Goal: Task Accomplishment & Management: Manage account settings

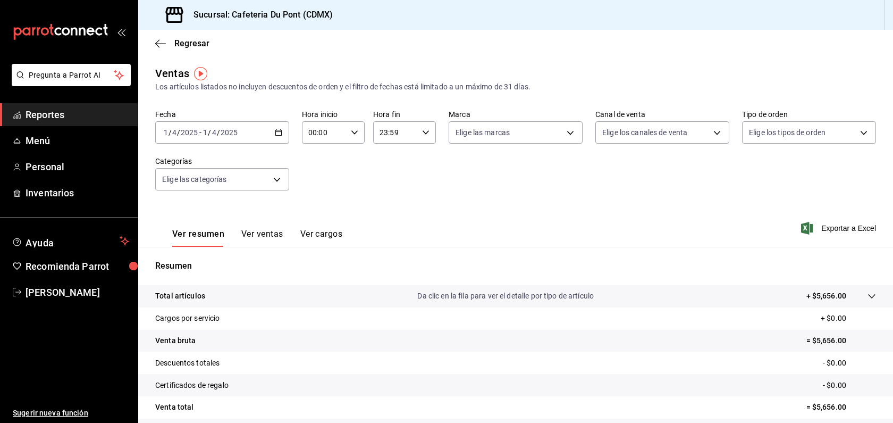
click at [69, 122] on link "Reportes" at bounding box center [69, 114] width 138 height 23
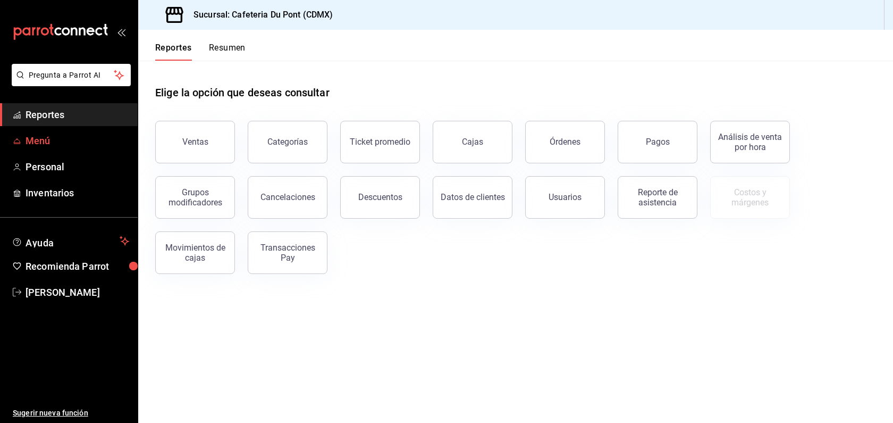
click at [50, 143] on span "Menú" at bounding box center [78, 140] width 104 height 14
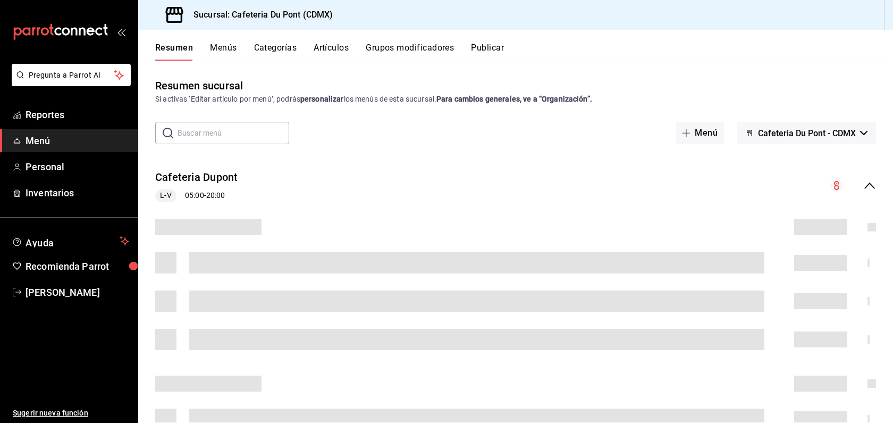
click at [341, 48] on button "Artículos" at bounding box center [331, 52] width 35 height 18
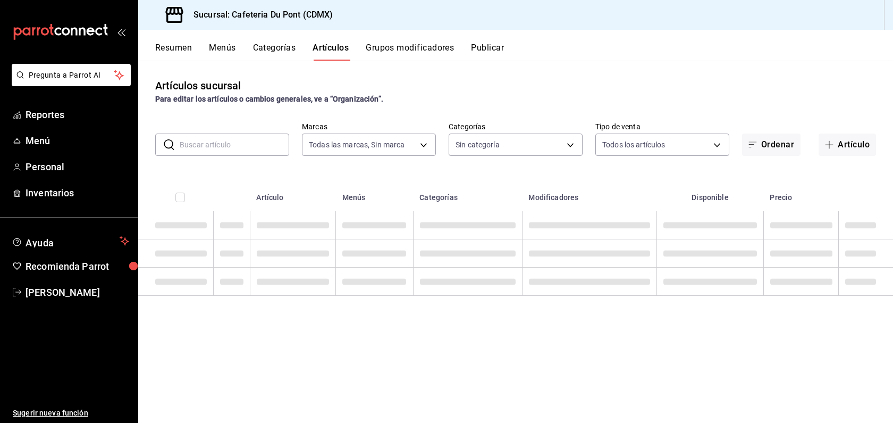
type input "03234600-dbf0-4e52-b833-2cd86aed28b4"
type input "c03253b1-4988-4183-8445-9a1c8a7da68d,5649d61c-5875-424e-be38-053ceca58422,a2edc…"
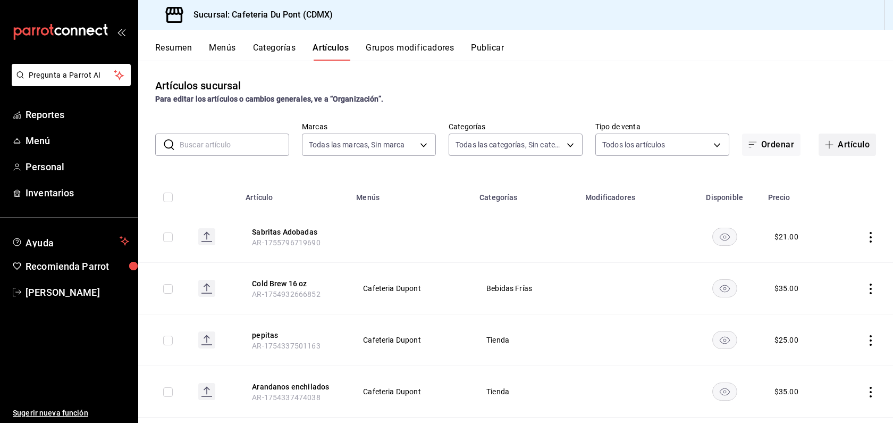
click at [855, 143] on button "Artículo" at bounding box center [847, 144] width 57 height 22
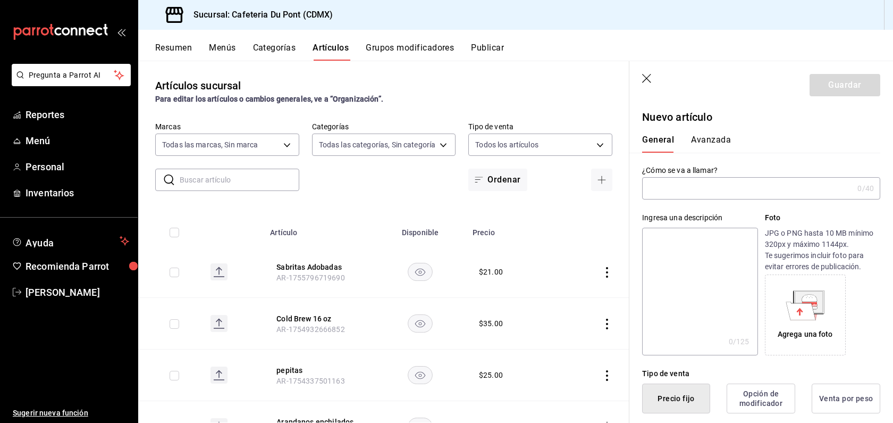
click at [725, 190] on input "text" at bounding box center [747, 188] width 211 height 21
type input "Burrito Cochinita"
click at [822, 148] on div "General Avanzada" at bounding box center [754, 144] width 225 height 18
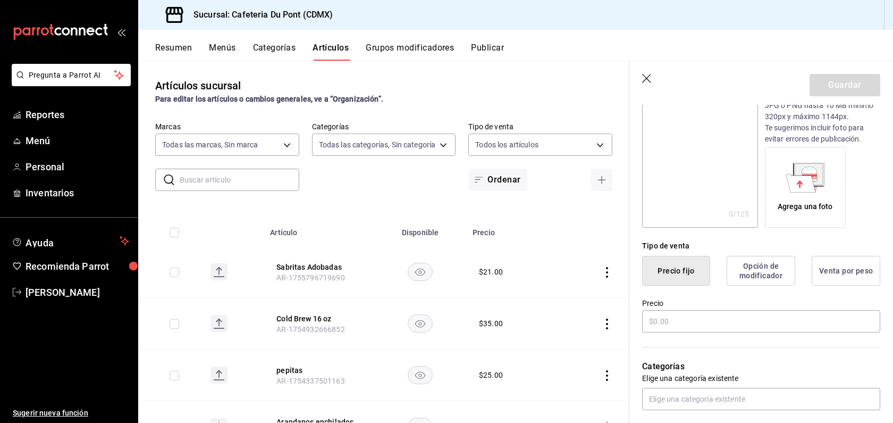
scroll to position [149, 0]
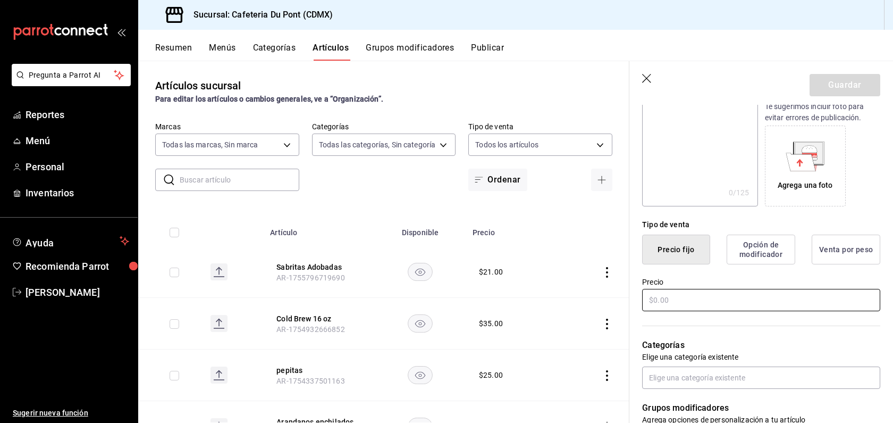
click at [790, 308] on input "text" at bounding box center [761, 300] width 238 height 22
type input "$69.00"
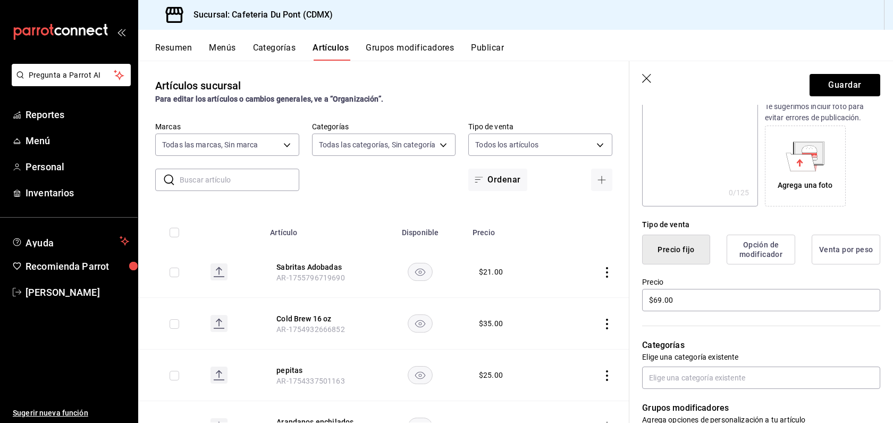
click at [843, 352] on p "Elige una categoría existente" at bounding box center [761, 357] width 238 height 11
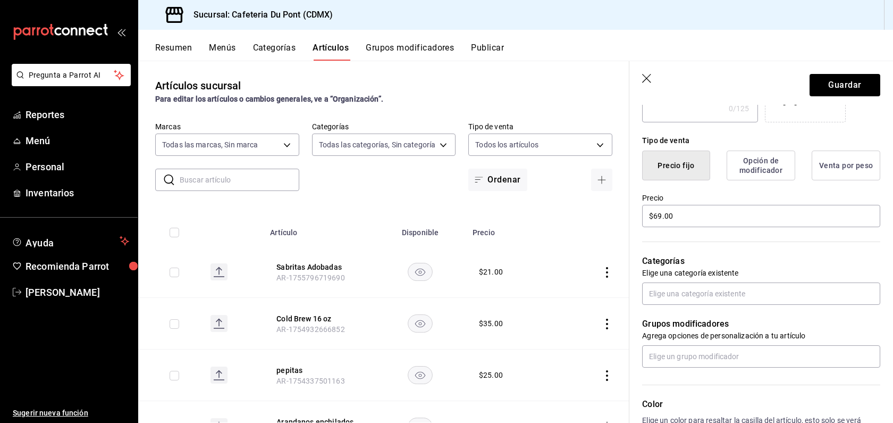
scroll to position [234, 0]
click at [781, 297] on input "text" at bounding box center [761, 292] width 238 height 22
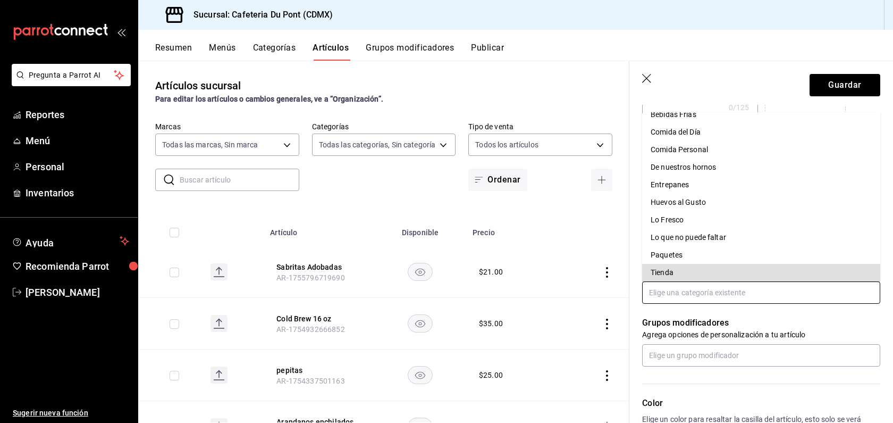
scroll to position [4, 0]
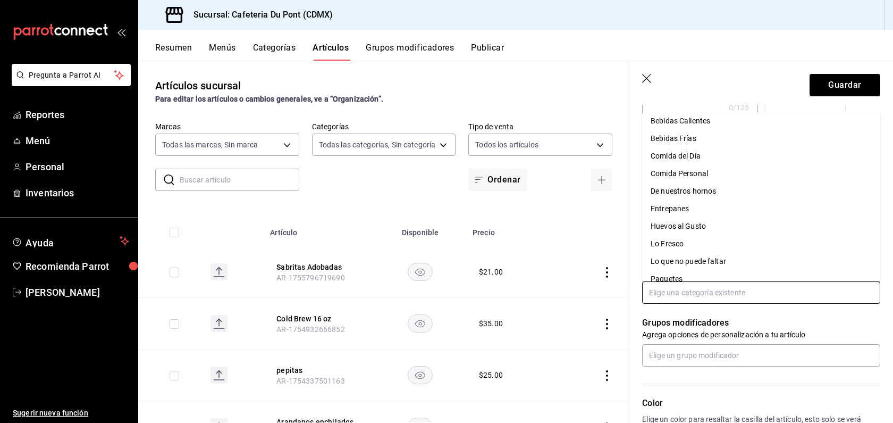
click at [684, 213] on li "Entrepanes" at bounding box center [761, 209] width 238 height 18
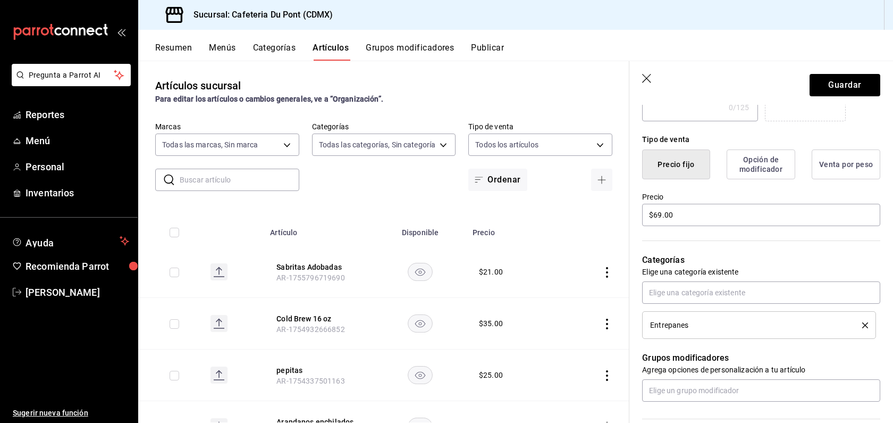
click at [782, 352] on p "Grupos modificadores" at bounding box center [761, 358] width 238 height 13
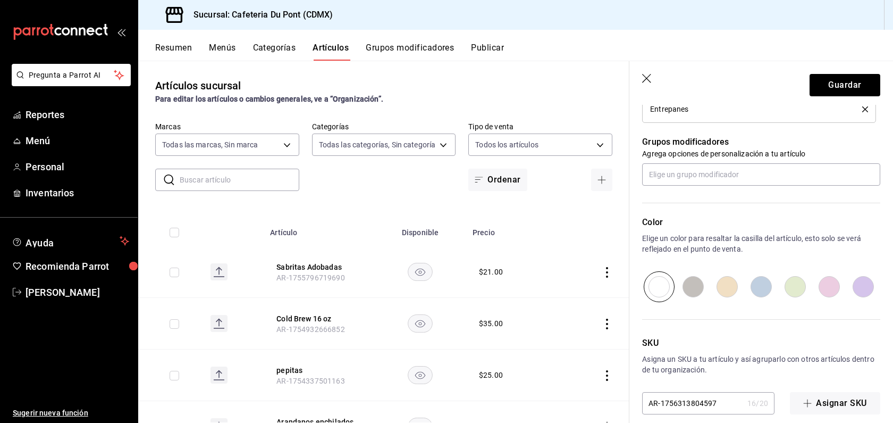
scroll to position [463, 0]
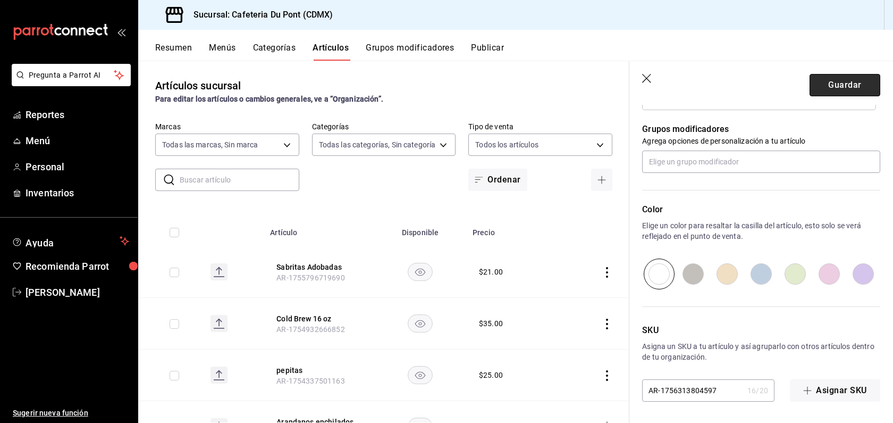
click at [830, 87] on button "Guardar" at bounding box center [845, 85] width 71 height 22
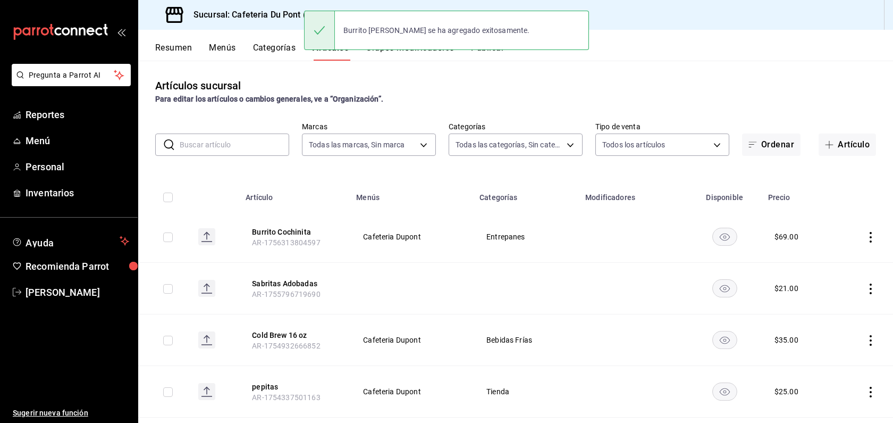
click at [238, 146] on input "text" at bounding box center [235, 144] width 110 height 21
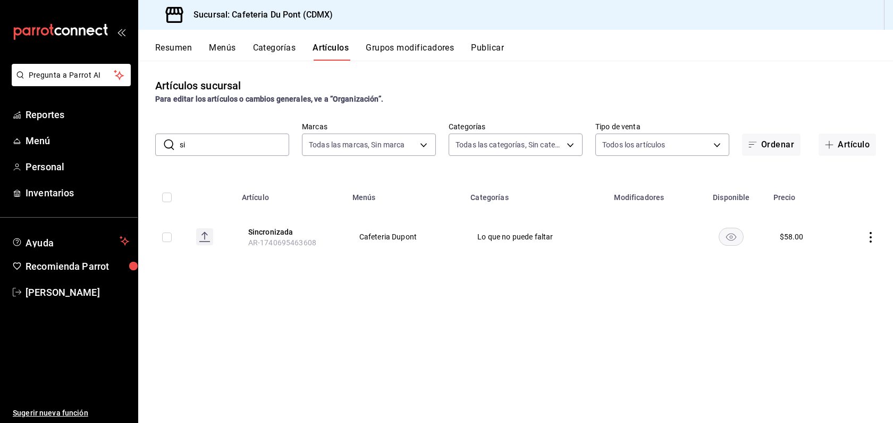
type input "s"
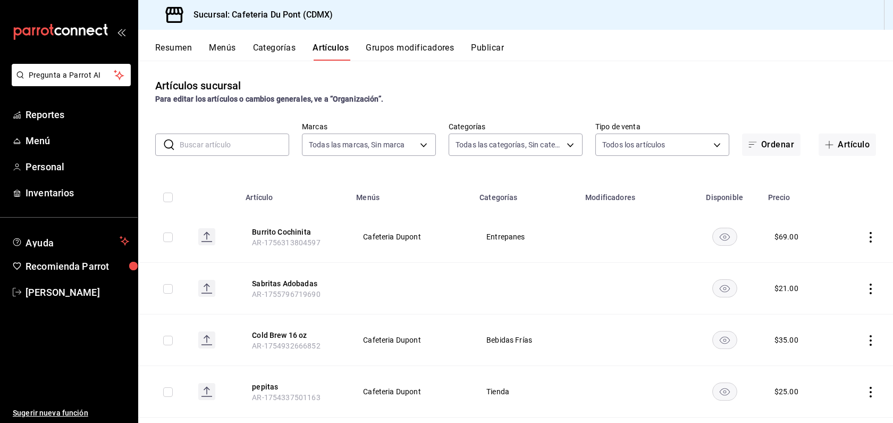
click at [222, 147] on input "text" at bounding box center [235, 144] width 110 height 21
click at [841, 140] on button "Artículo" at bounding box center [847, 144] width 57 height 22
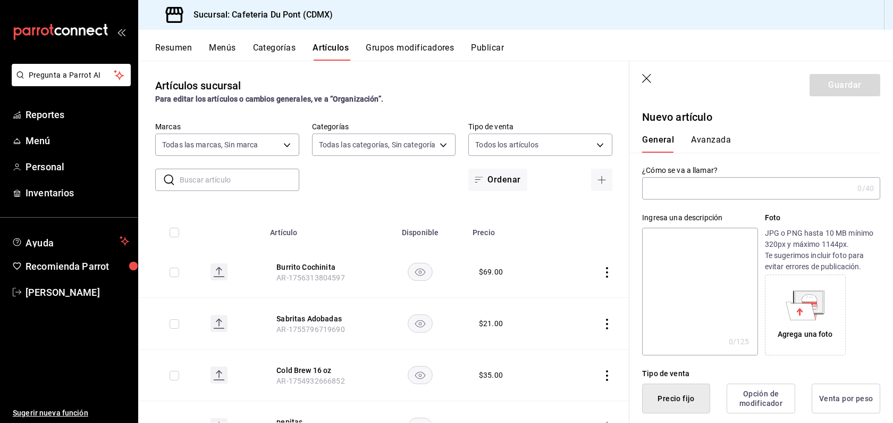
click at [694, 190] on input "text" at bounding box center [747, 188] width 211 height 21
type input "Burrito Pollo"
click at [784, 129] on div "General Avanzada" at bounding box center [755, 139] width 251 height 28
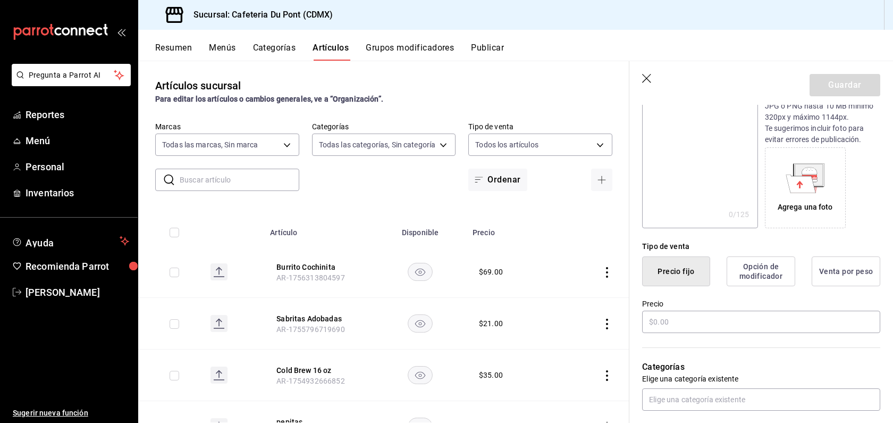
scroll to position [128, 0]
click at [668, 321] on input "text" at bounding box center [761, 321] width 238 height 22
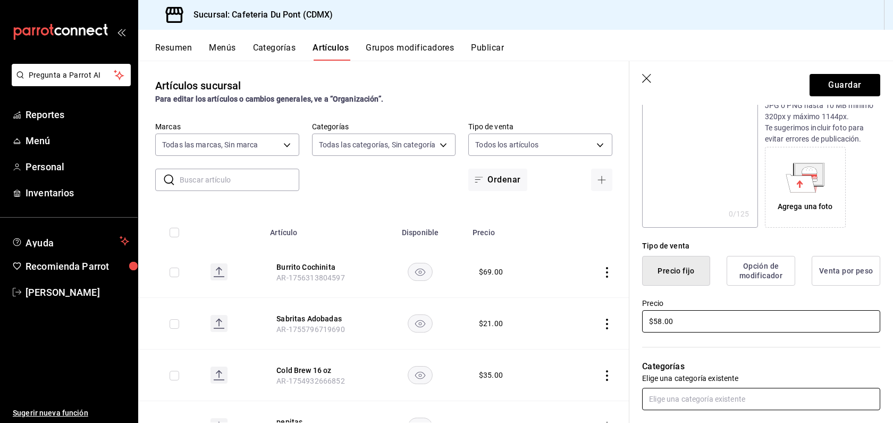
type input "$58.00"
click at [811, 399] on input "text" at bounding box center [761, 399] width 238 height 22
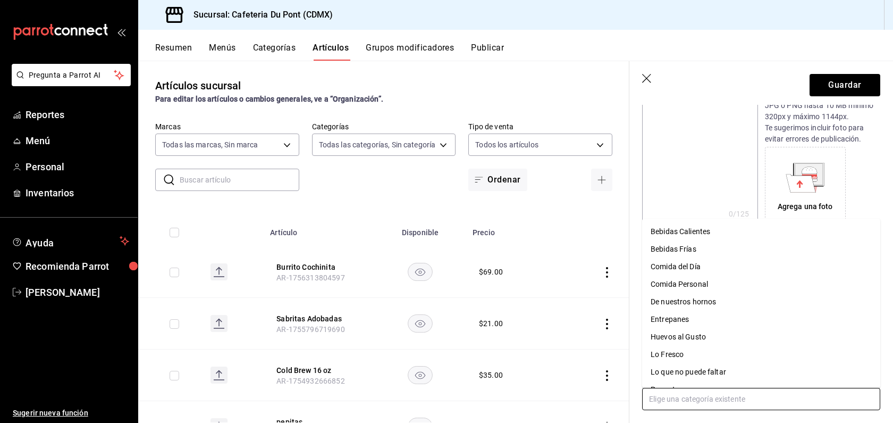
click at [764, 376] on li "Lo que no puede faltar" at bounding box center [761, 372] width 238 height 18
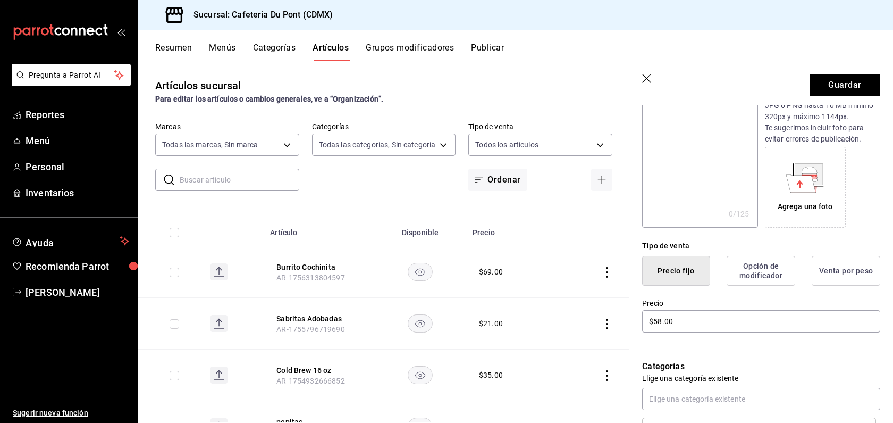
click at [890, 392] on div "Nuevo artículo General Avanzada ¿Cómo se va a llamar? Burrito Pollo 13 /40 ¿Cóm…" at bounding box center [762, 367] width 264 height 781
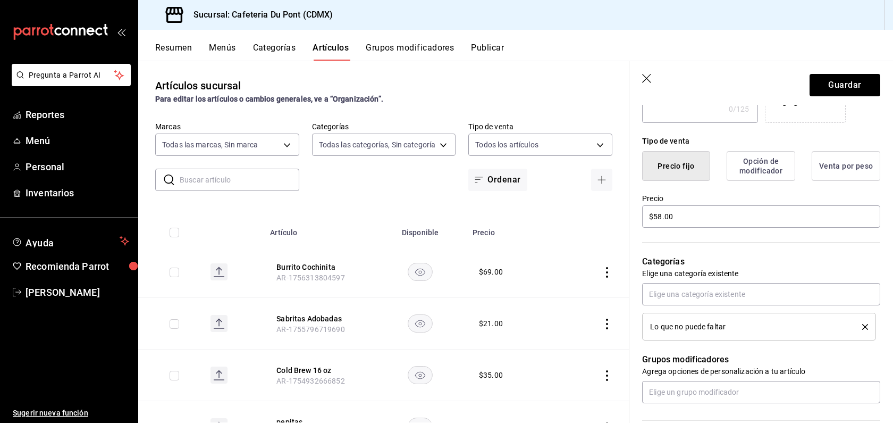
scroll to position [234, 0]
click at [849, 90] on button "Guardar" at bounding box center [845, 85] width 71 height 22
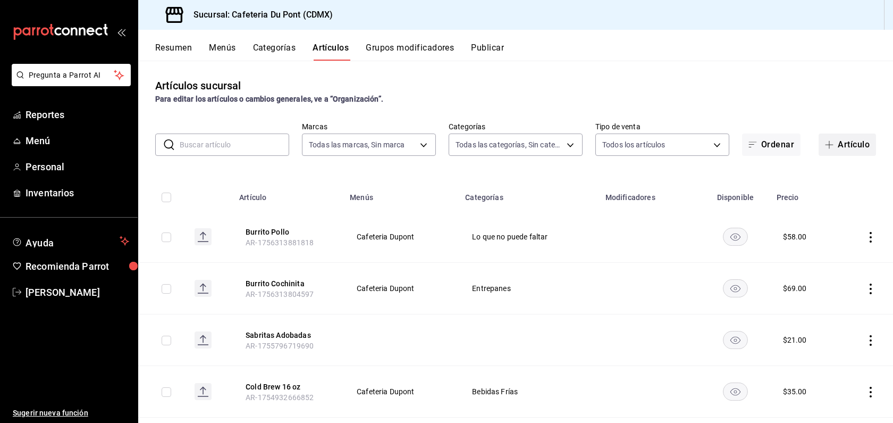
click at [858, 145] on button "Artículo" at bounding box center [847, 144] width 57 height 22
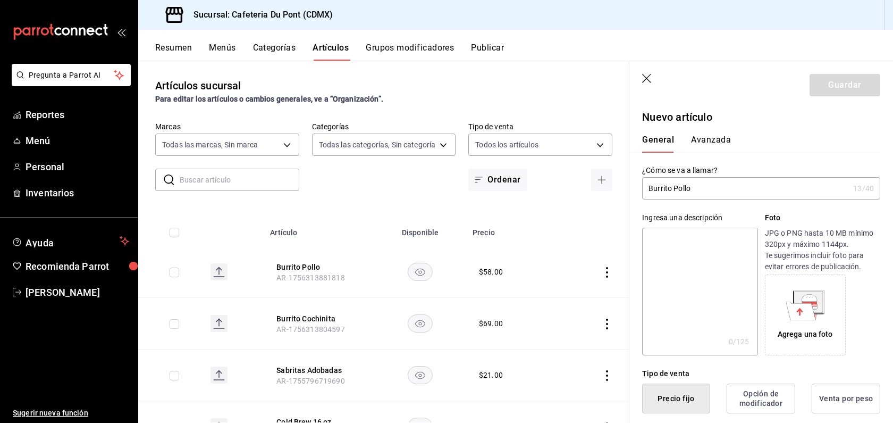
click at [756, 134] on div "General Avanzada" at bounding box center [755, 139] width 251 height 28
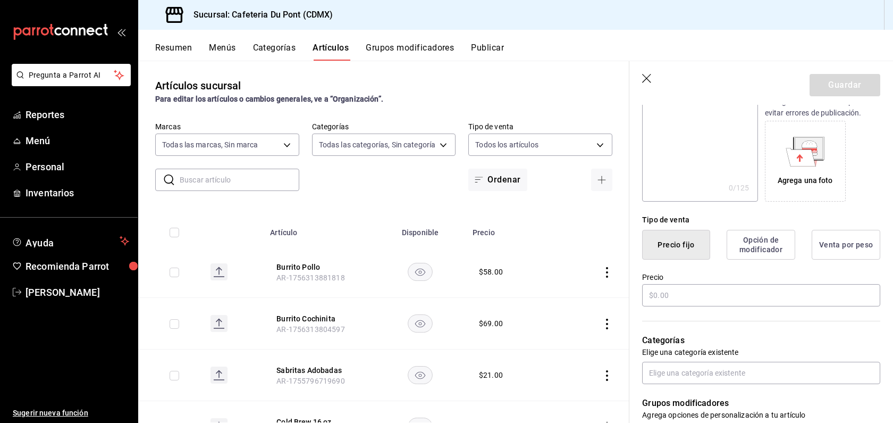
scroll to position [191, 0]
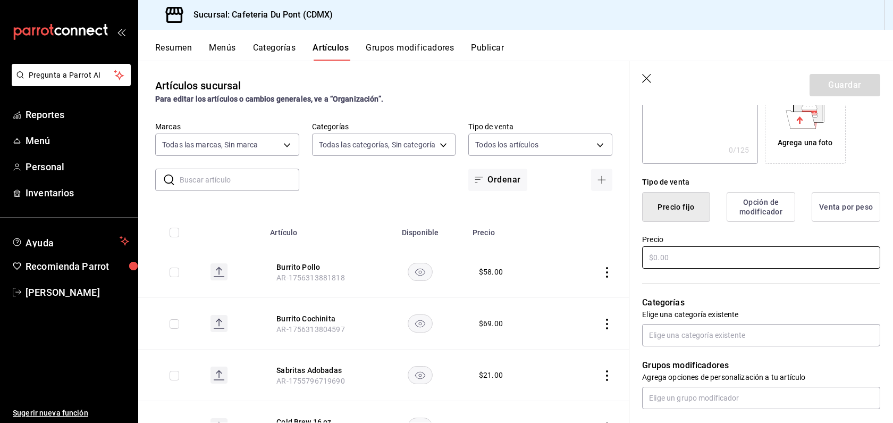
click at [686, 259] on input "text" at bounding box center [761, 257] width 238 height 22
click at [851, 185] on div "Tipo de venta" at bounding box center [761, 182] width 238 height 11
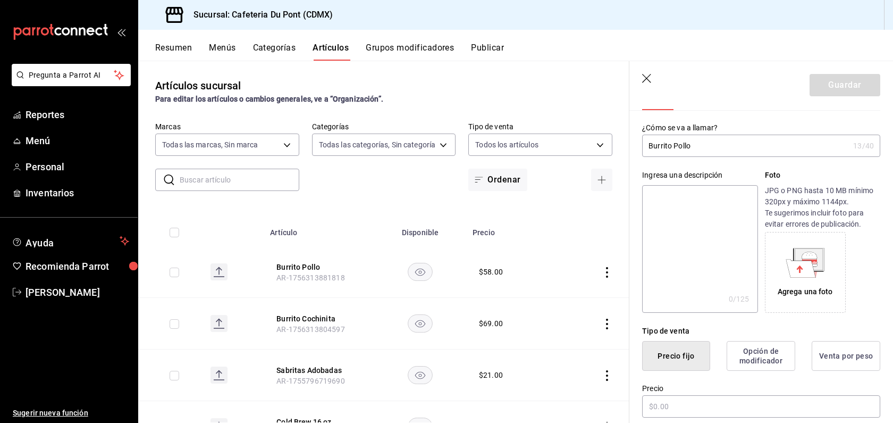
scroll to position [21, 0]
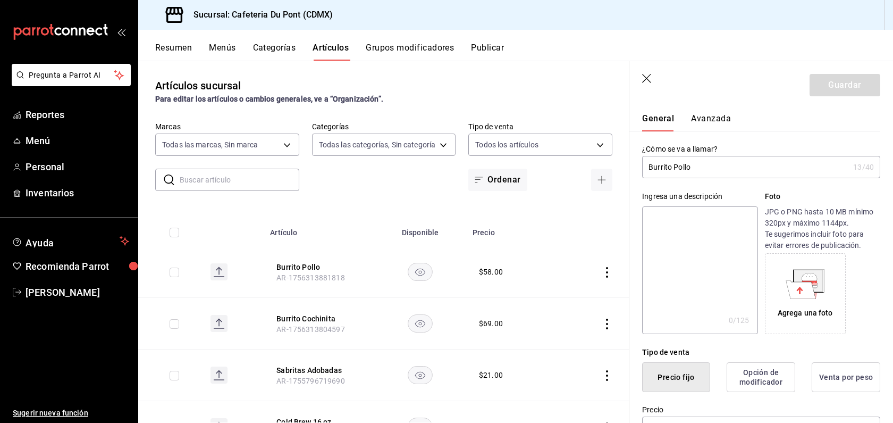
drag, startPoint x: 719, startPoint y: 165, endPoint x: 678, endPoint y: 169, distance: 41.6
click at [678, 169] on input "Burrito Pollo" at bounding box center [745, 166] width 207 height 21
type input "Burrito Jamón"
click at [857, 340] on div "Tipo de venta Precio fijo Opción de modificador Venta por peso" at bounding box center [755, 363] width 251 height 58
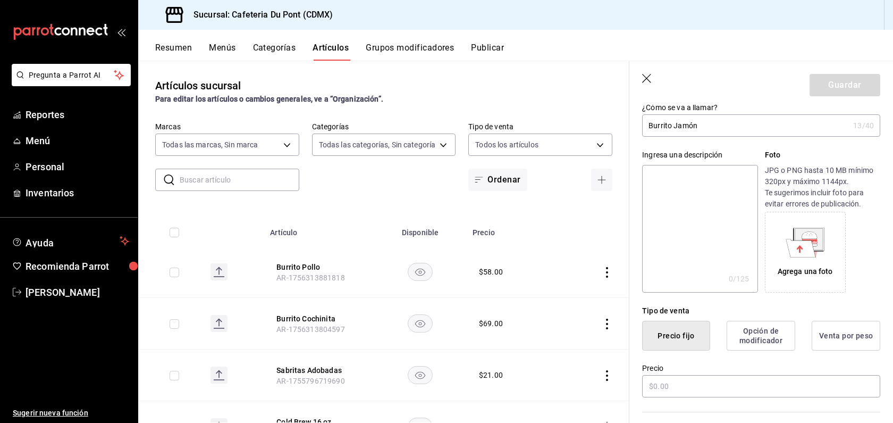
scroll to position [64, 0]
click at [674, 388] on input "text" at bounding box center [761, 385] width 238 height 22
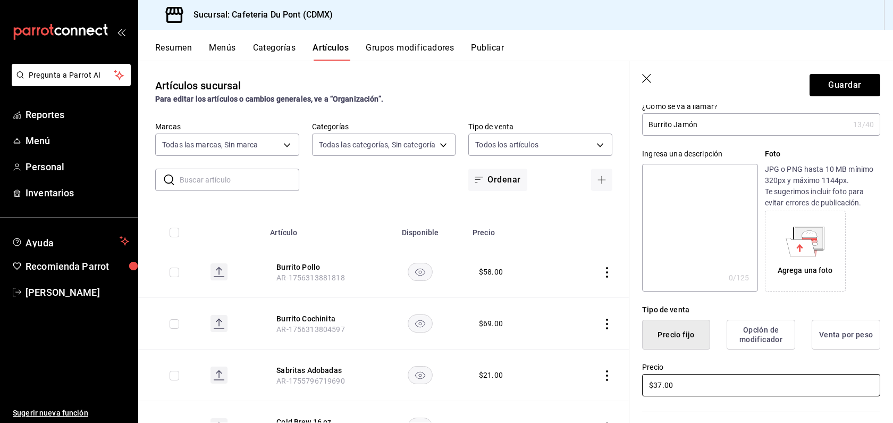
type input "$37.00"
click at [775, 373] on div "Precio $37.00" at bounding box center [761, 380] width 238 height 36
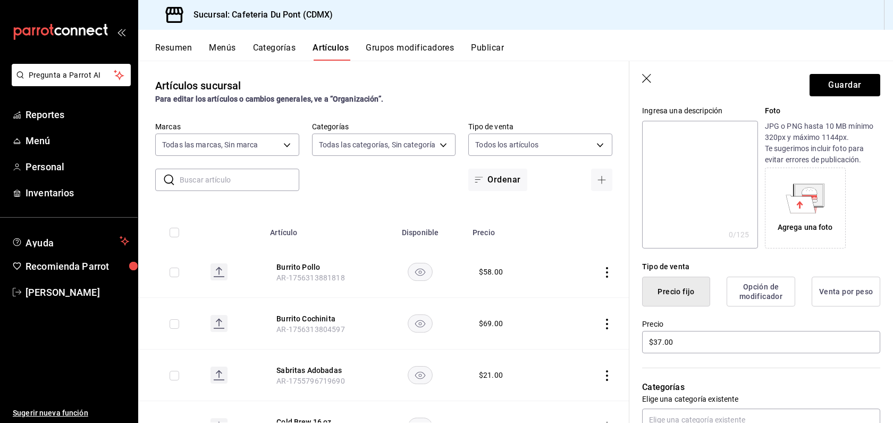
scroll to position [128, 0]
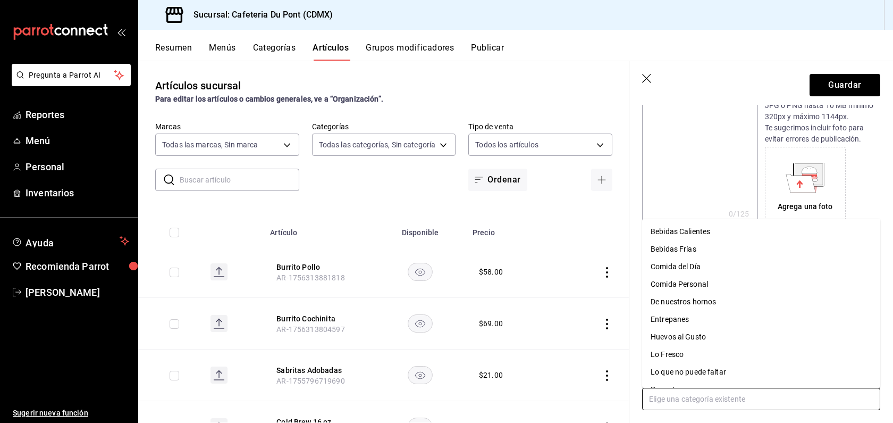
click at [758, 396] on input "text" at bounding box center [761, 399] width 238 height 22
click at [728, 369] on li "Lo que no puede faltar" at bounding box center [761, 372] width 238 height 18
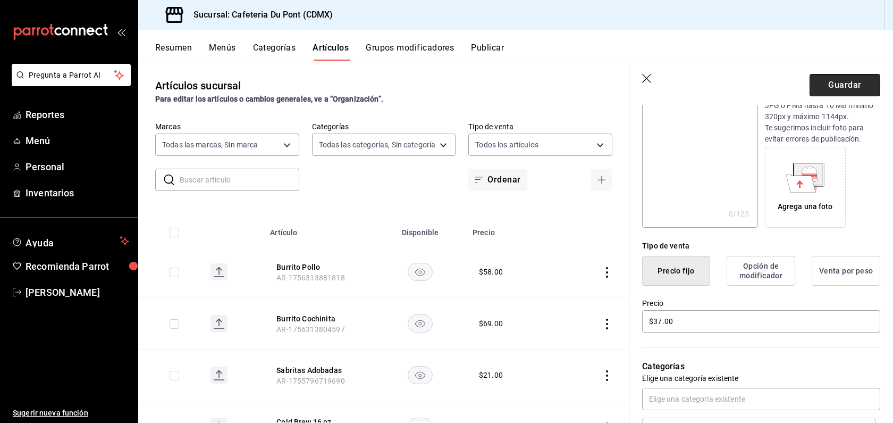
click at [865, 87] on button "Guardar" at bounding box center [845, 85] width 71 height 22
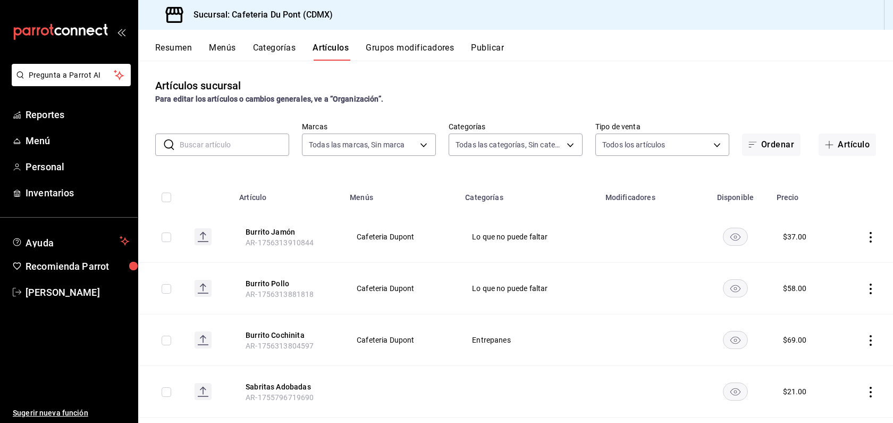
click at [500, 51] on button "Publicar" at bounding box center [487, 52] width 33 height 18
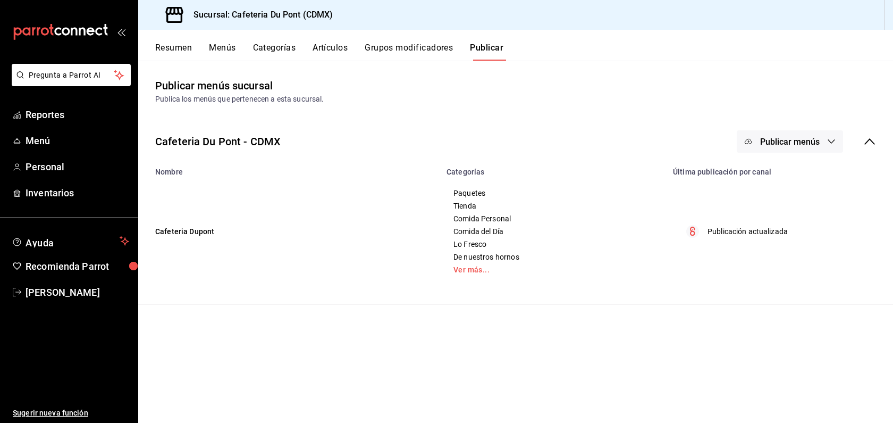
click at [777, 145] on span "Publicar menús" at bounding box center [790, 142] width 60 height 10
click at [783, 173] on span "Punto de venta" at bounding box center [805, 176] width 51 height 11
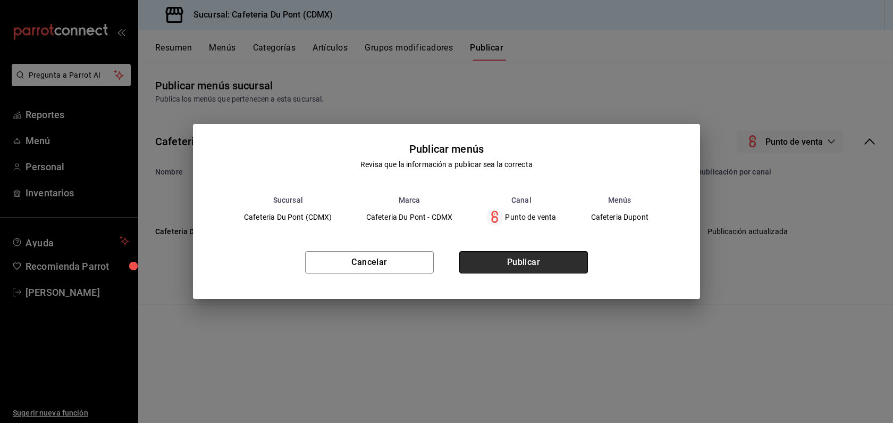
click at [518, 271] on button "Publicar" at bounding box center [523, 262] width 129 height 22
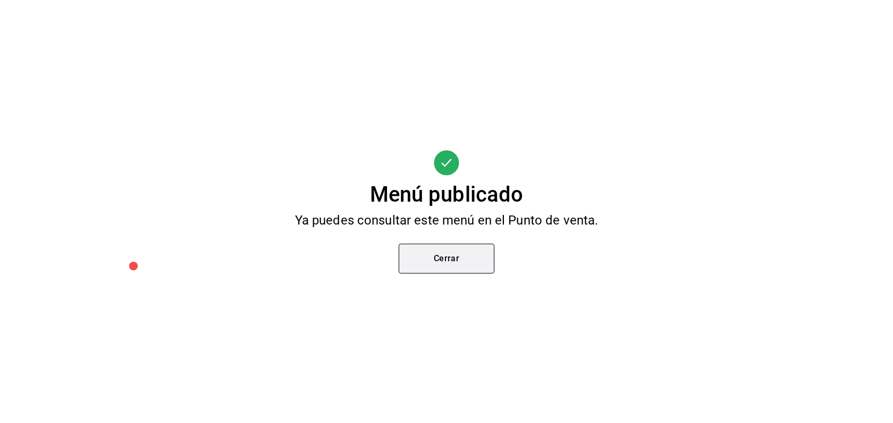
click at [461, 253] on button "Cerrar" at bounding box center [447, 259] width 96 height 30
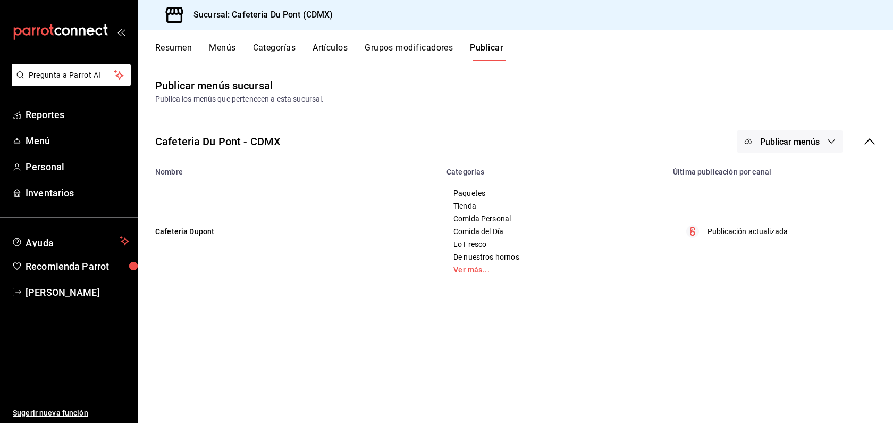
click at [766, 146] on span "Publicar menús" at bounding box center [790, 142] width 60 height 10
click at [800, 187] on li "Punto de venta" at bounding box center [791, 176] width 98 height 30
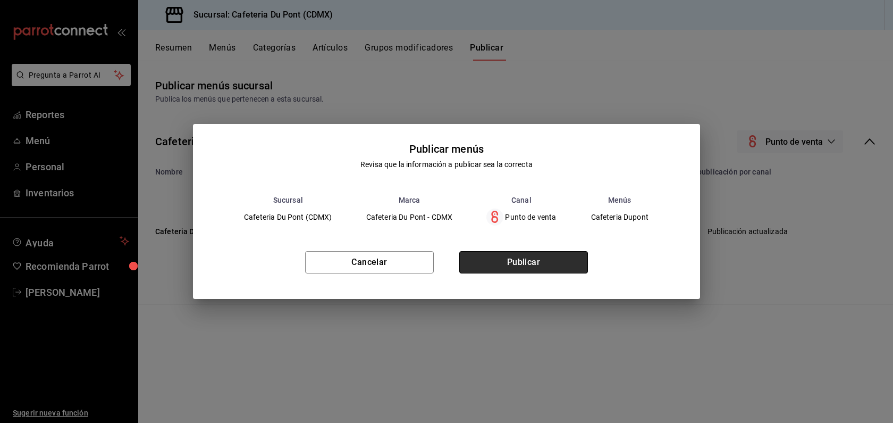
click at [553, 252] on button "Publicar" at bounding box center [523, 262] width 129 height 22
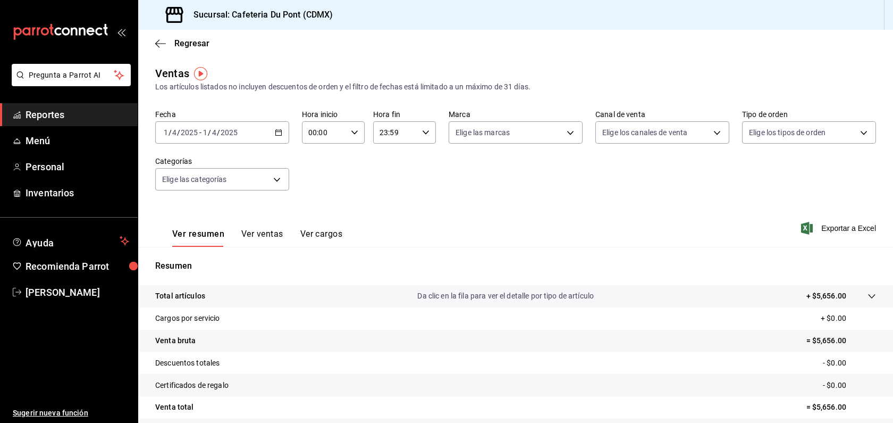
click at [203, 129] on input "1" at bounding box center [205, 132] width 5 height 9
click at [217, 164] on span "Hoy" at bounding box center [205, 164] width 82 height 11
click at [260, 240] on button "Ver ventas" at bounding box center [262, 238] width 42 height 18
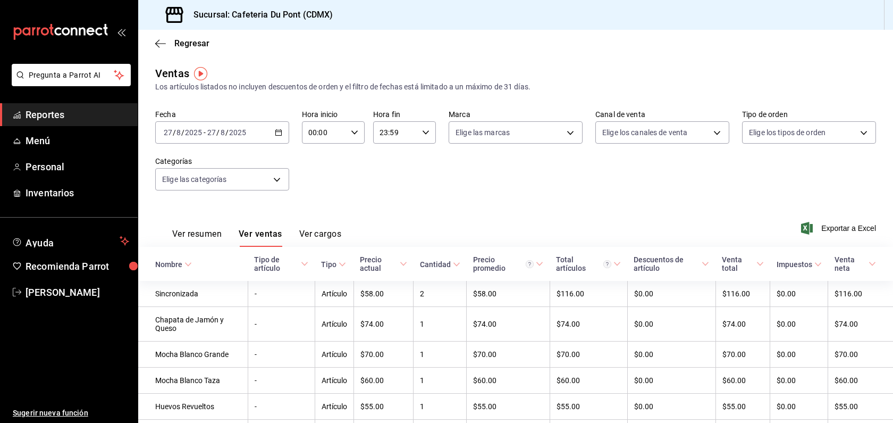
click at [217, 238] on button "Ver resumen" at bounding box center [196, 238] width 49 height 18
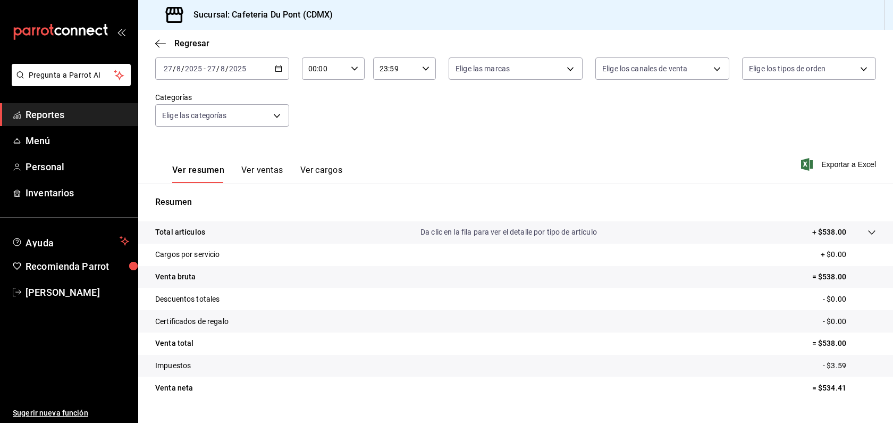
scroll to position [85, 0]
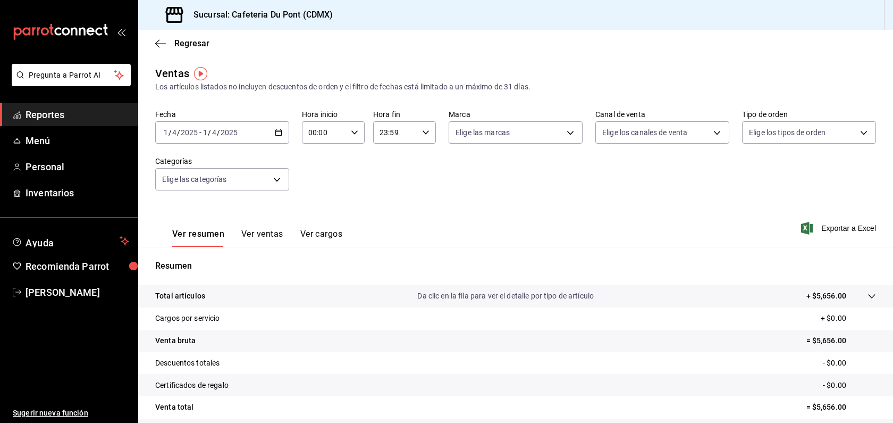
click at [279, 131] on icon "button" at bounding box center [278, 132] width 7 height 7
click at [226, 163] on span "Hoy" at bounding box center [205, 164] width 82 height 11
click at [265, 233] on button "Ver ventas" at bounding box center [262, 238] width 42 height 18
click at [176, 235] on button "Ver resumen" at bounding box center [198, 238] width 52 height 18
click at [66, 139] on span "Menú" at bounding box center [78, 140] width 104 height 14
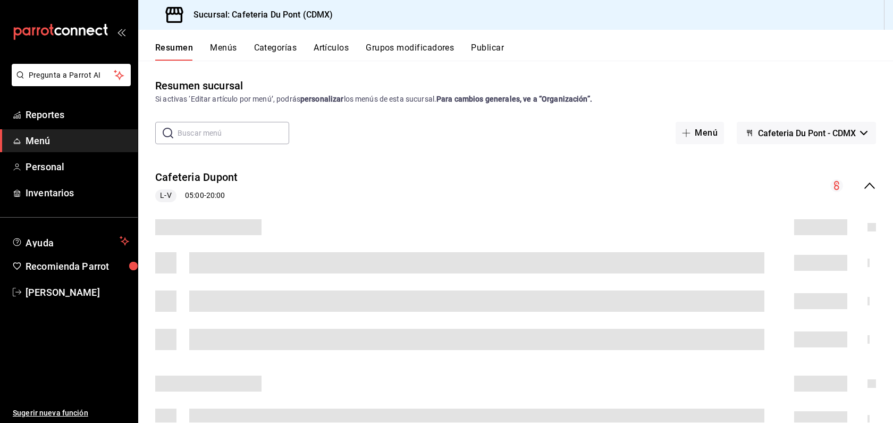
click at [492, 44] on button "Publicar" at bounding box center [487, 52] width 33 height 18
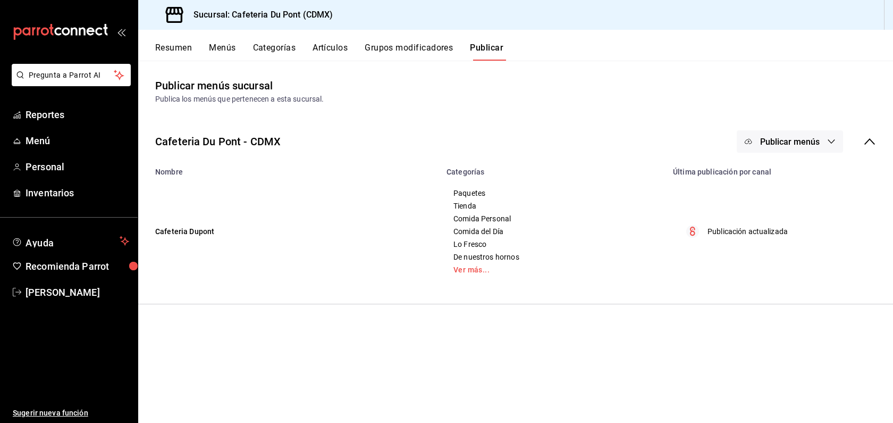
click at [778, 144] on span "Publicar menús" at bounding box center [790, 142] width 60 height 10
click at [805, 186] on li "Punto de venta" at bounding box center [791, 176] width 98 height 30
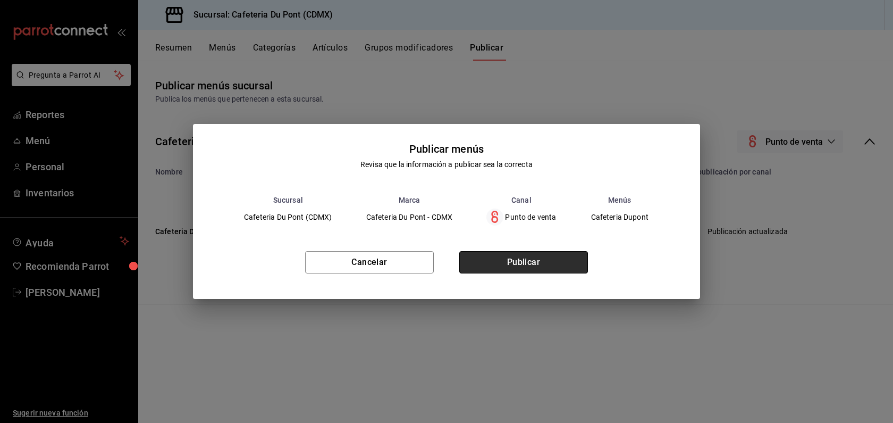
click at [538, 265] on button "Publicar" at bounding box center [523, 262] width 129 height 22
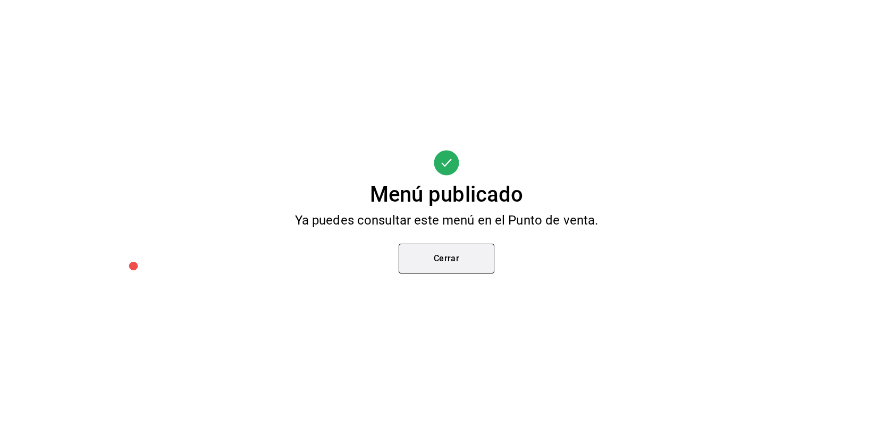
click at [447, 266] on button "Cerrar" at bounding box center [447, 259] width 96 height 30
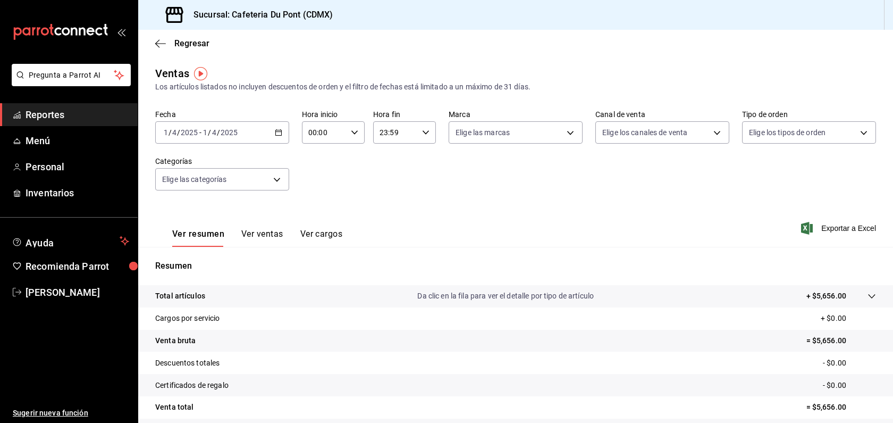
click at [206, 143] on div "[DATE] [DATE] - [DATE] [DATE]" at bounding box center [222, 132] width 134 height 22
click at [198, 169] on span "Hoy" at bounding box center [205, 164] width 82 height 11
